Goal: Obtain resource: Obtain resource

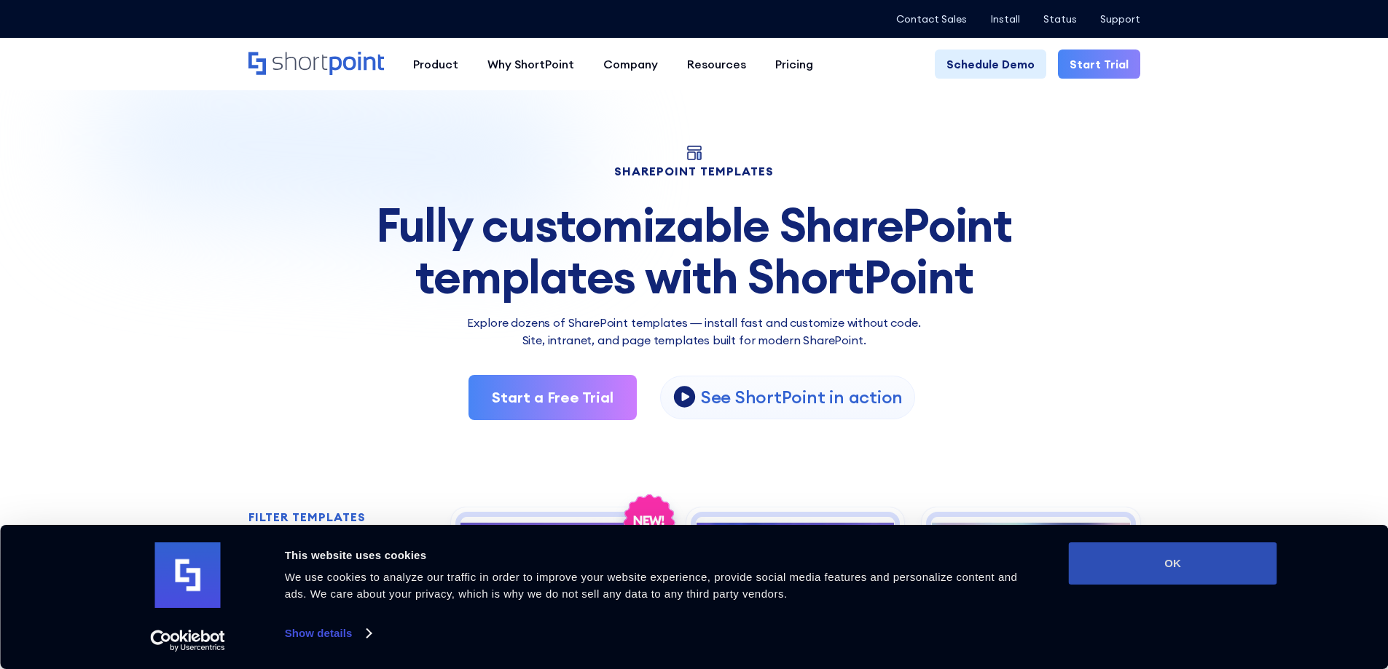
drag, startPoint x: 1171, startPoint y: 551, endPoint x: 1227, endPoint y: 549, distance: 55.4
click at [1173, 551] on button "OK" at bounding box center [1173, 564] width 208 height 42
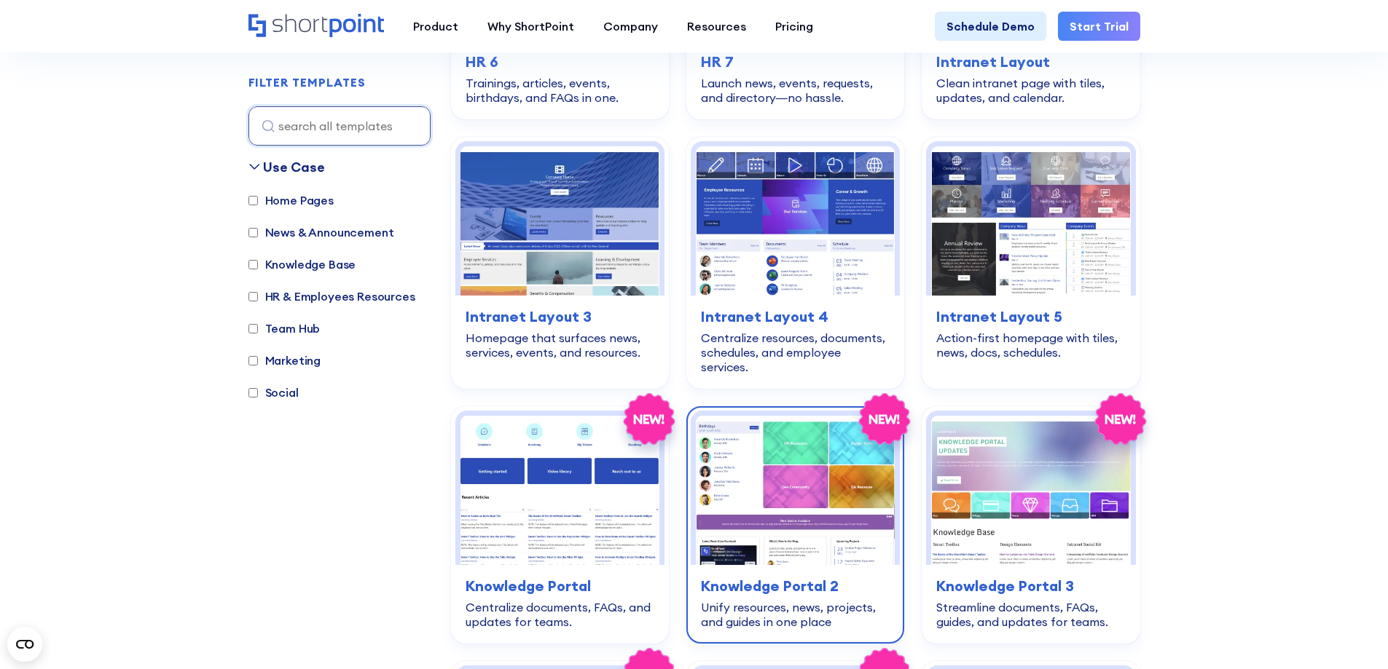
scroll to position [1166, 0]
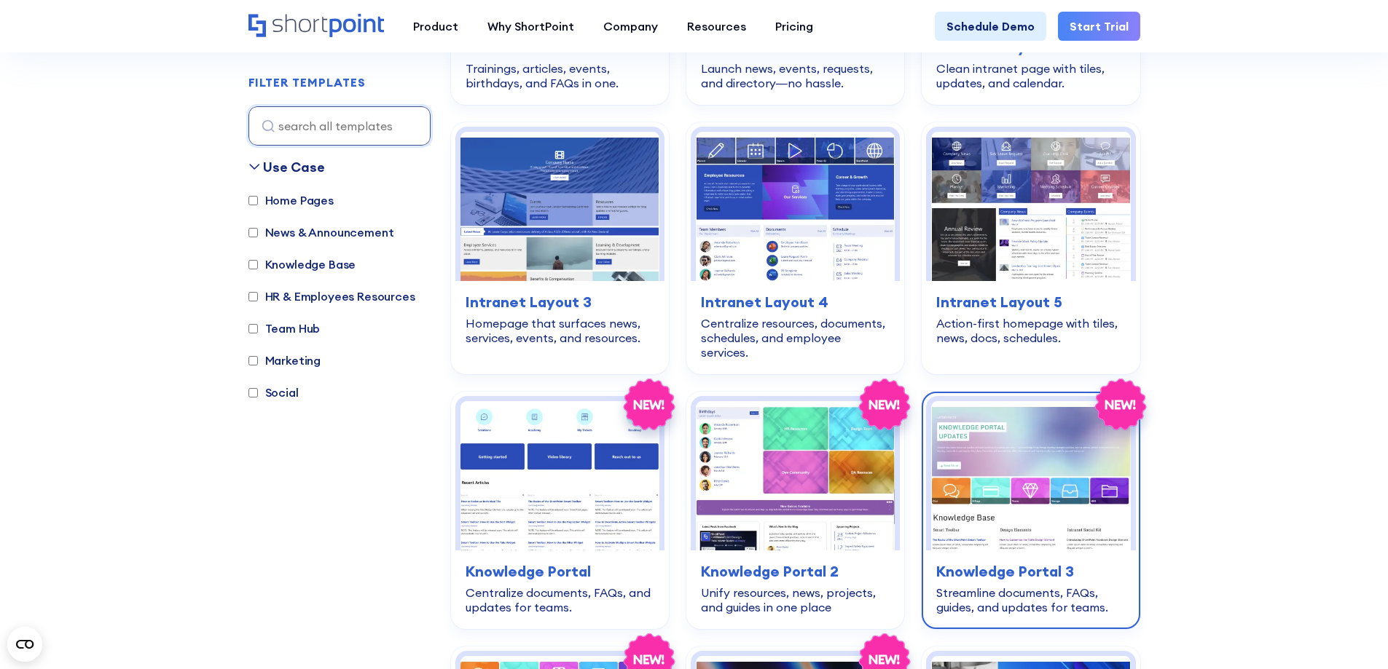
click at [1026, 471] on img at bounding box center [1030, 475] width 199 height 149
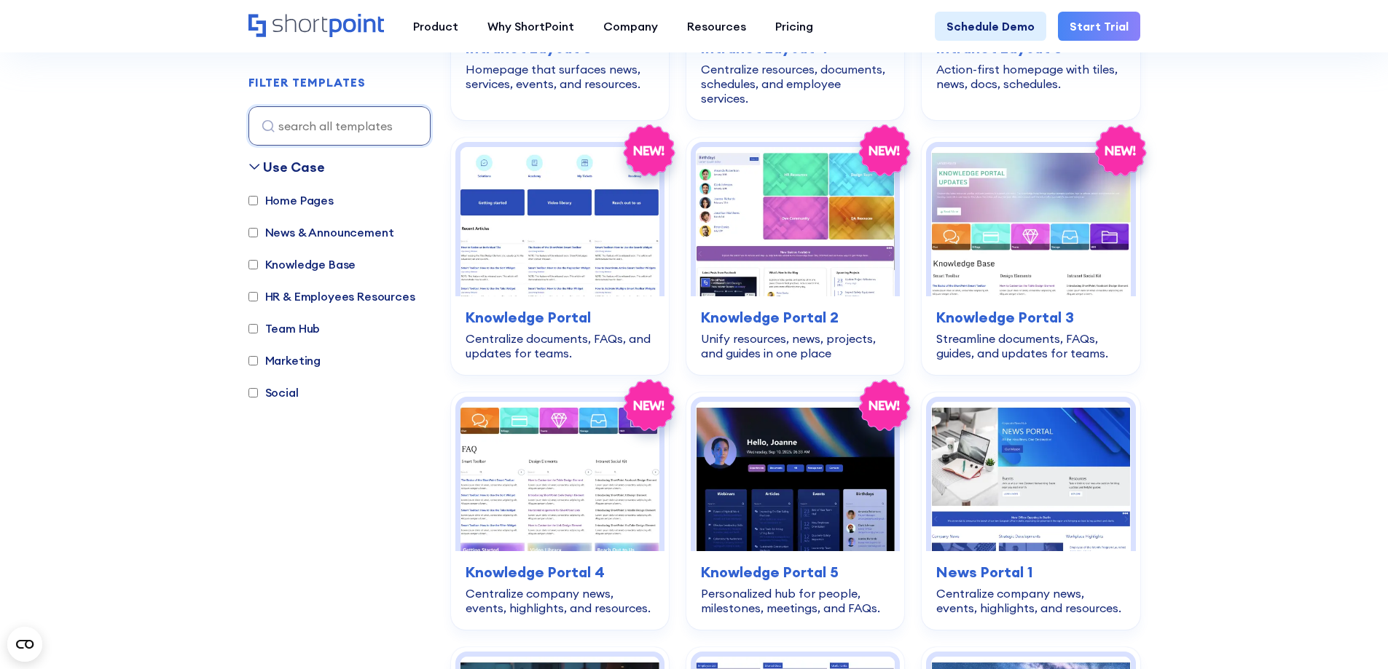
scroll to position [1384, 0]
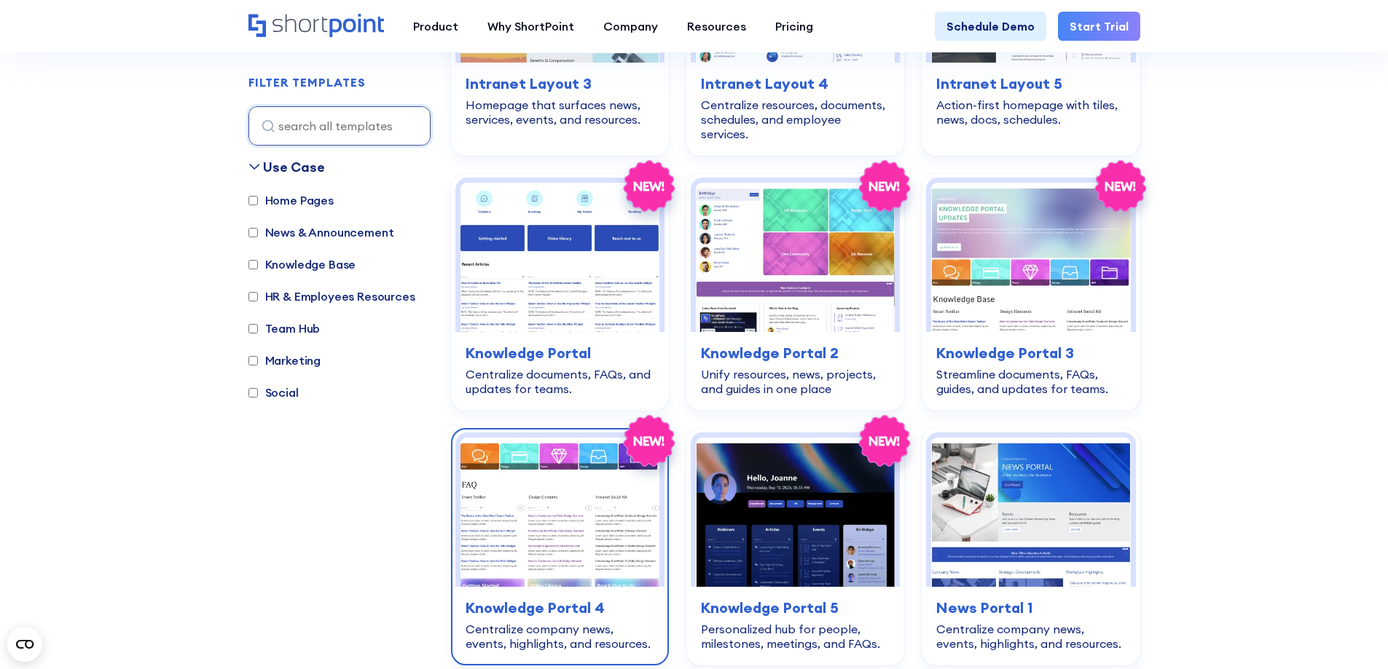
click at [527, 508] on img at bounding box center [559, 512] width 199 height 149
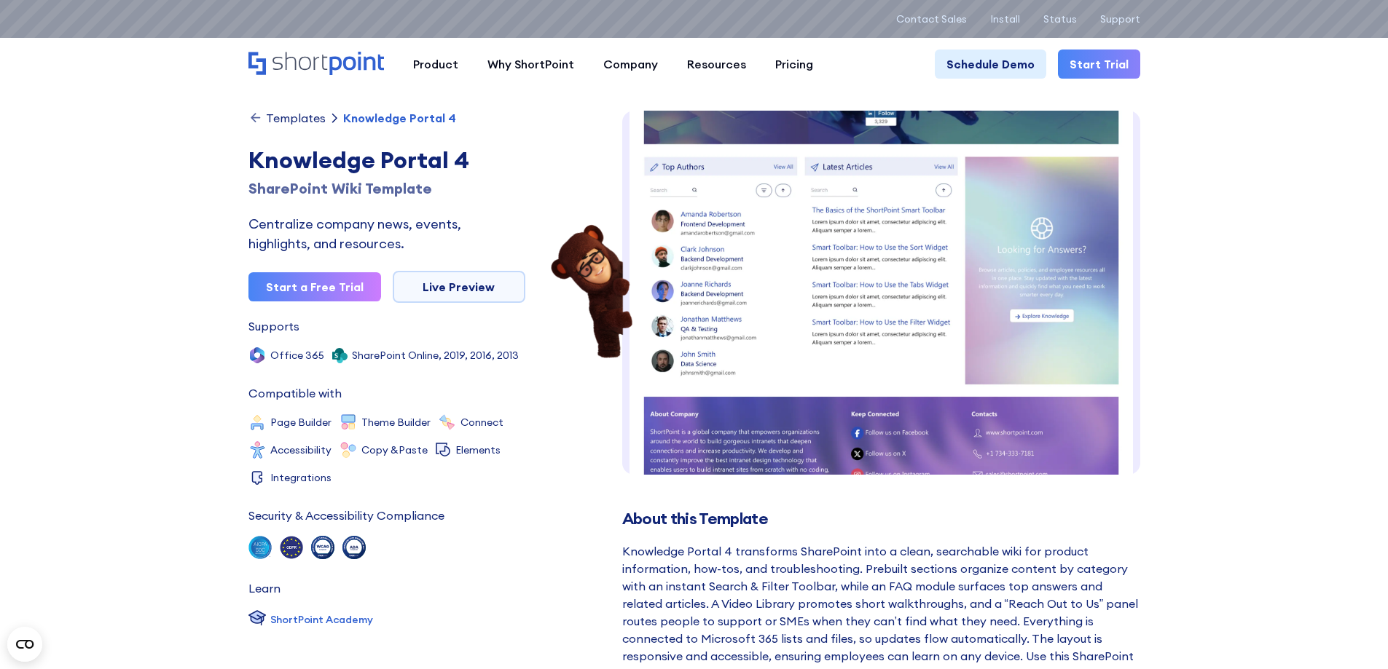
scroll to position [616, 0]
